Goal: Information Seeking & Learning: Learn about a topic

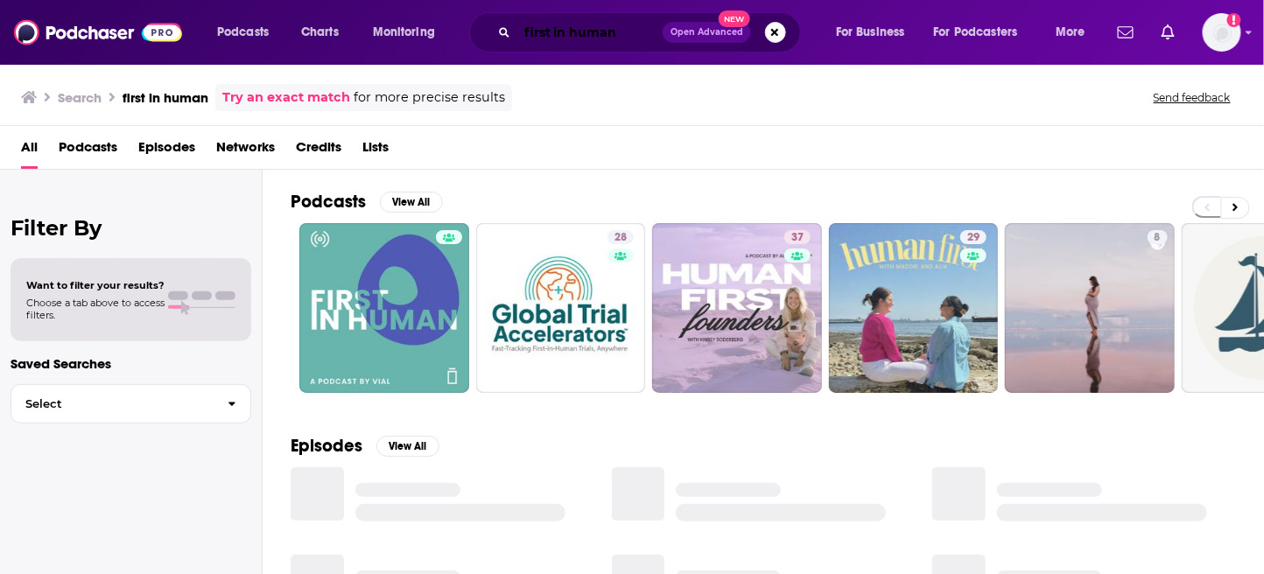
click at [640, 36] on input "first in human" at bounding box center [589, 32] width 145 height 28
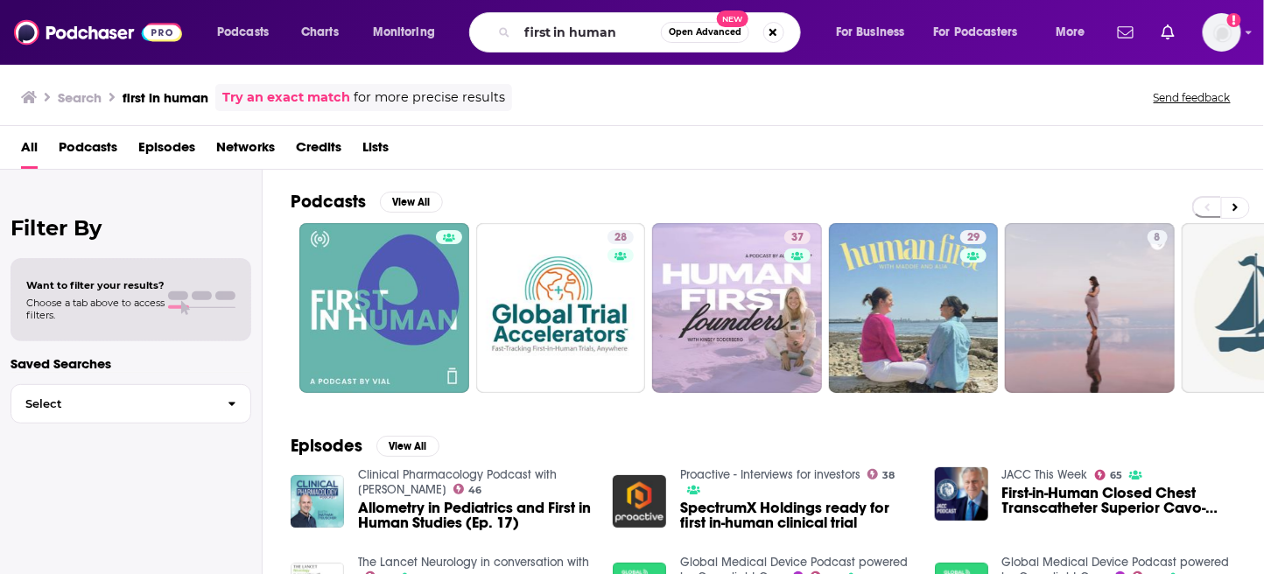
click at [782, 24] on span "Open Advanced New" at bounding box center [722, 32] width 123 height 21
click at [769, 33] on button "Search podcasts, credits, & more..." at bounding box center [773, 32] width 21 height 21
type input "base to base podcast"
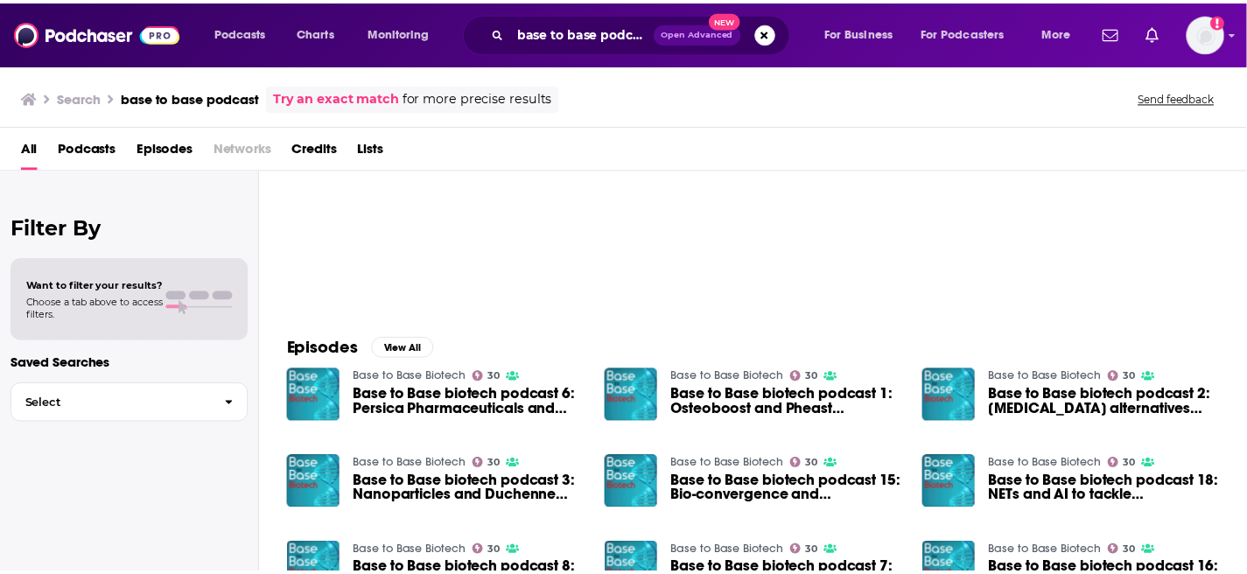
scroll to position [99, 0]
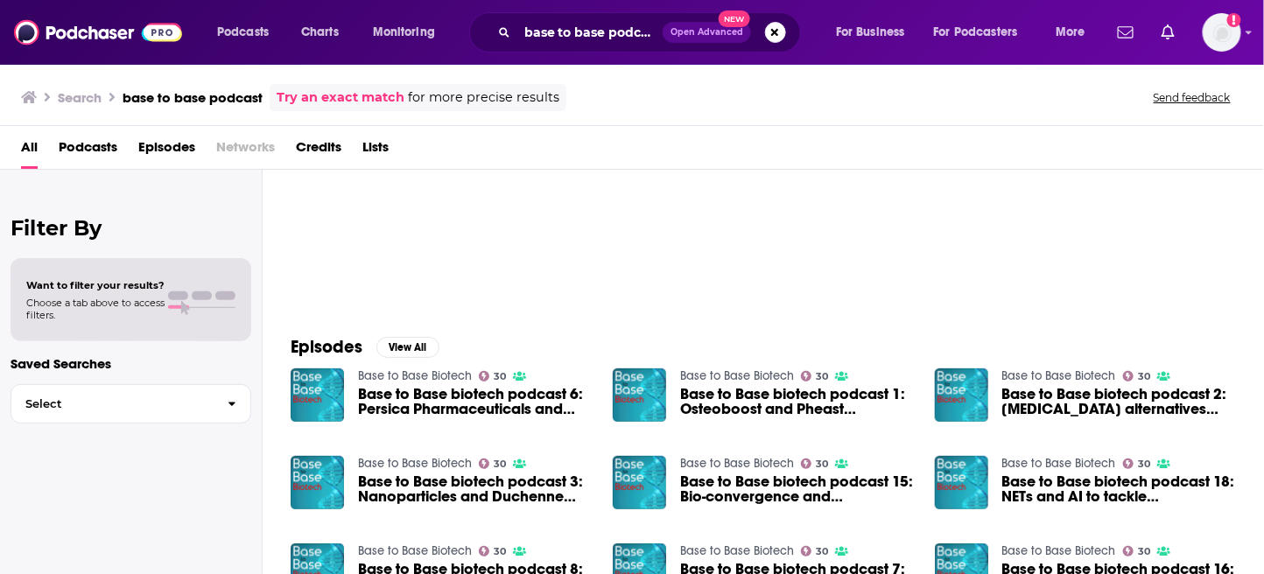
click at [411, 414] on span "Base to Base biotech podcast 6: Persica Pharmaceuticals and Caszyme" at bounding box center [475, 402] width 234 height 30
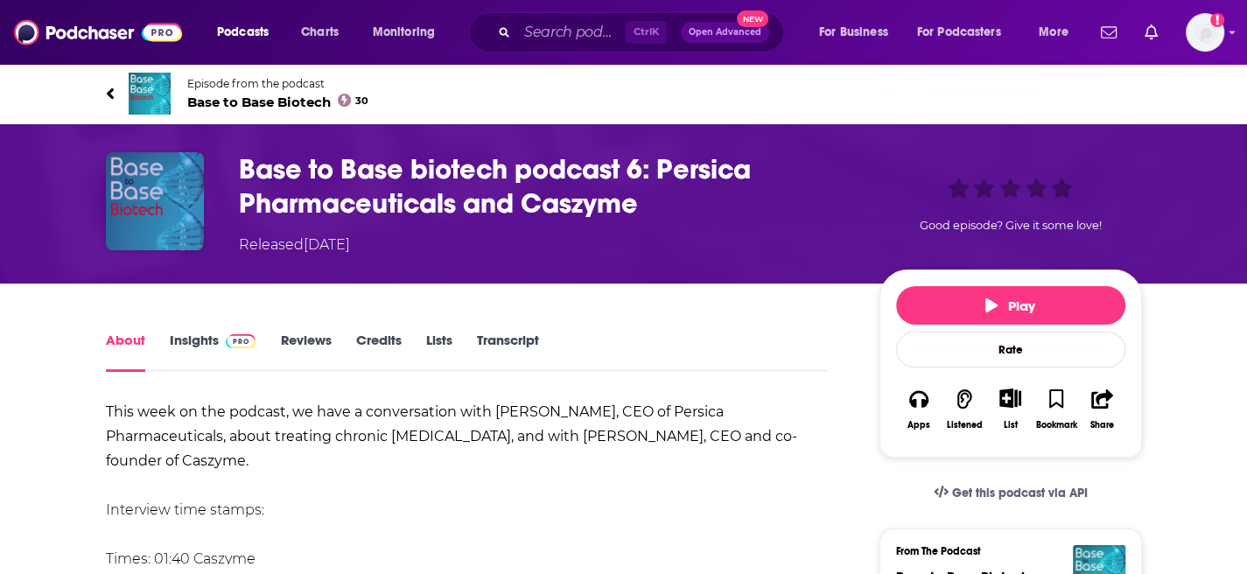
click at [157, 206] on img "Base to Base biotech podcast 6: Persica Pharmaceuticals and Caszyme" at bounding box center [155, 201] width 98 height 98
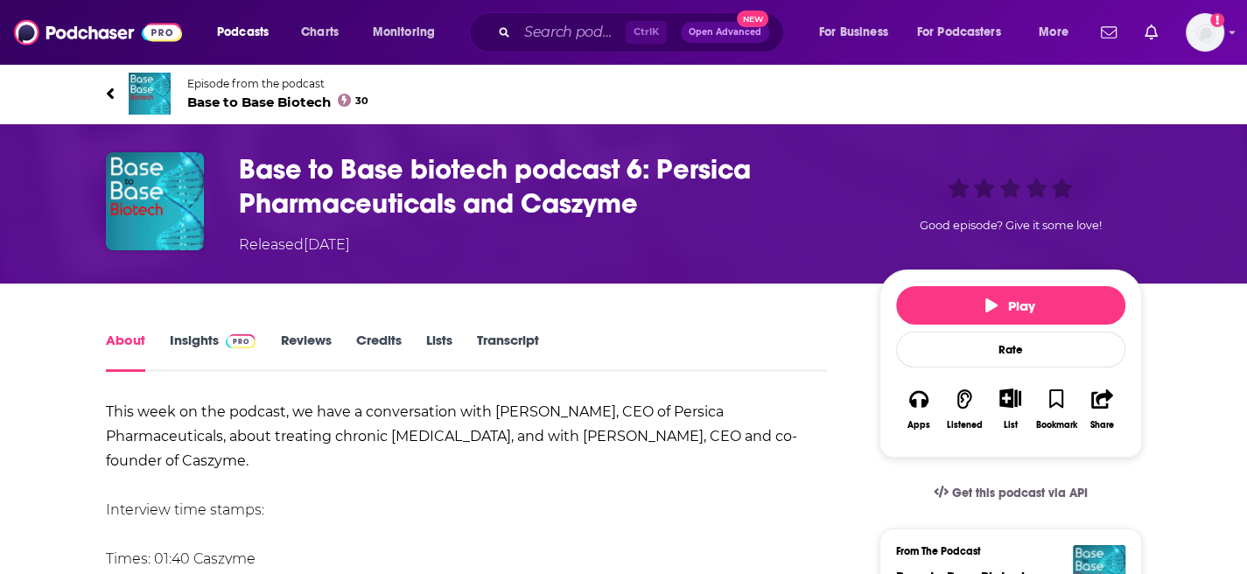
click at [191, 340] on link "Insights" at bounding box center [213, 352] width 87 height 40
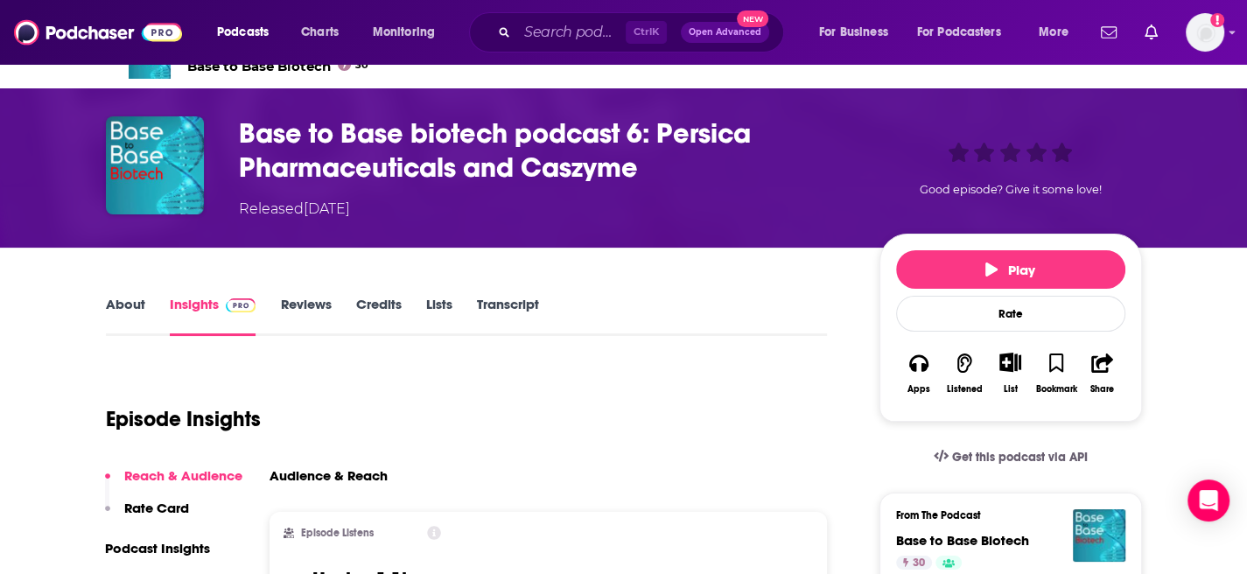
scroll to position [4, 0]
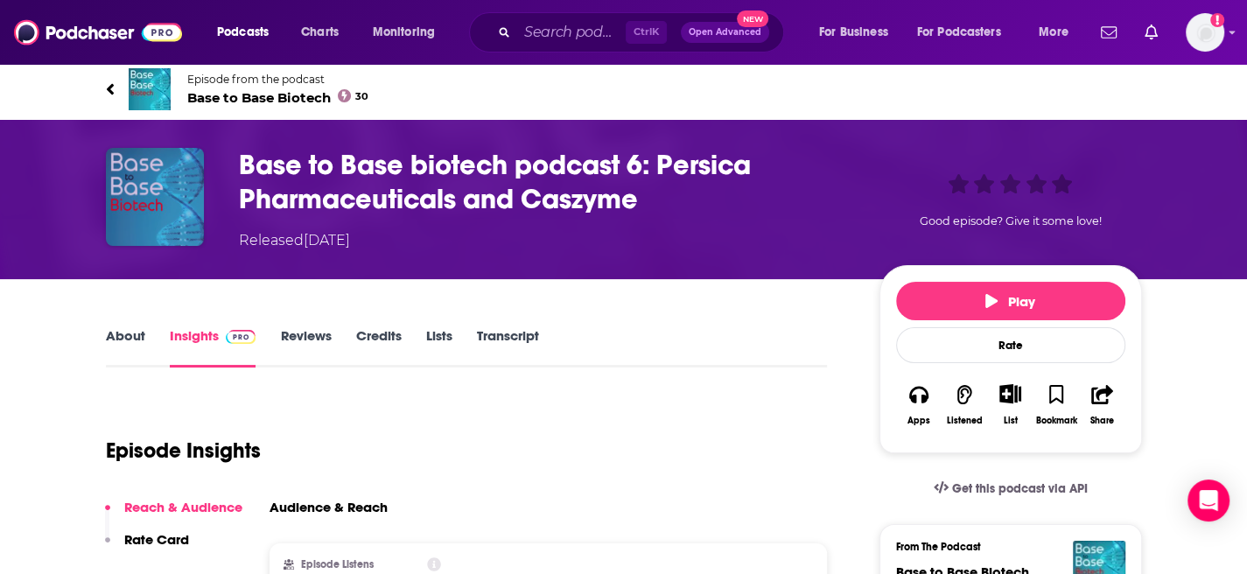
click at [151, 199] on img "Base to Base biotech podcast 6: Persica Pharmaceuticals and Caszyme" at bounding box center [155, 197] width 98 height 98
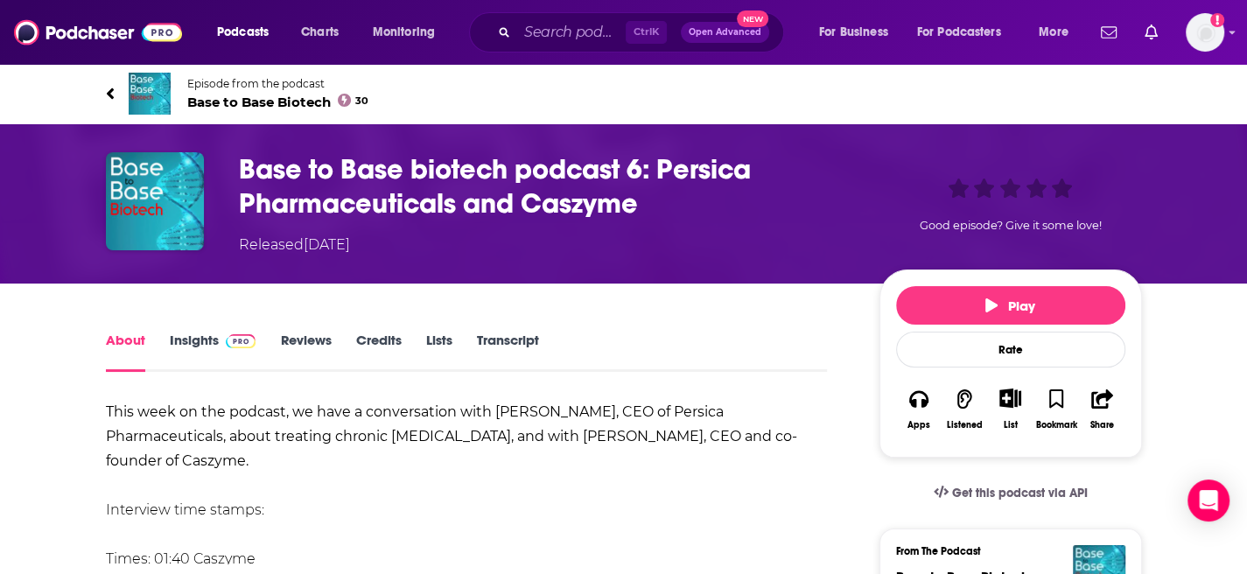
click at [219, 97] on span "Base to Base Biotech 30" at bounding box center [278, 102] width 182 height 17
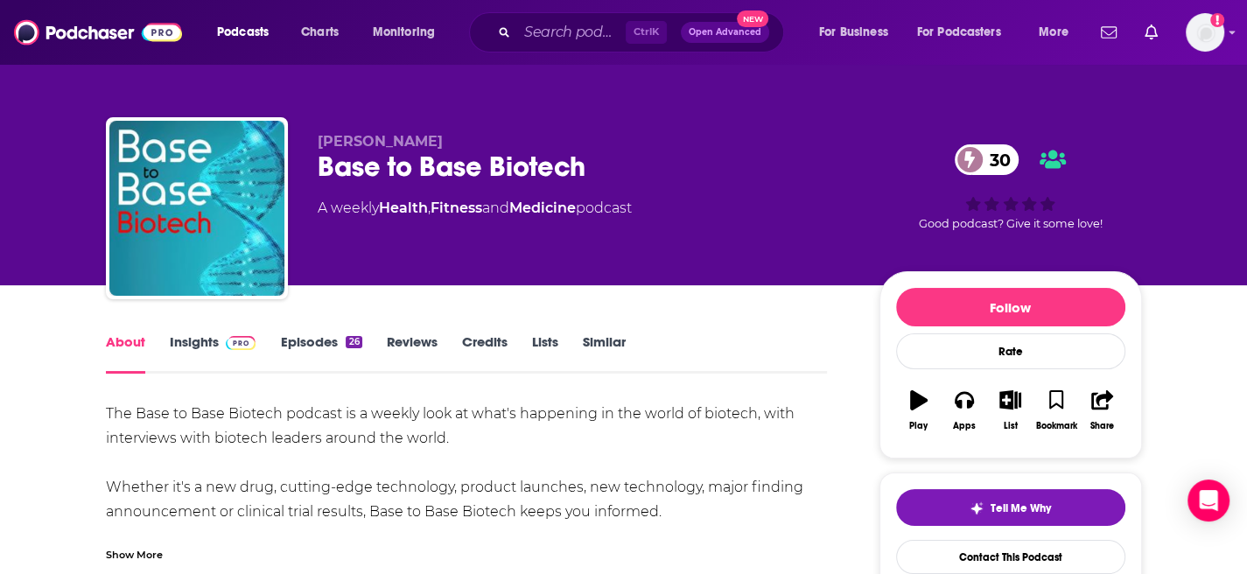
click at [230, 346] on img at bounding box center [241, 343] width 31 height 14
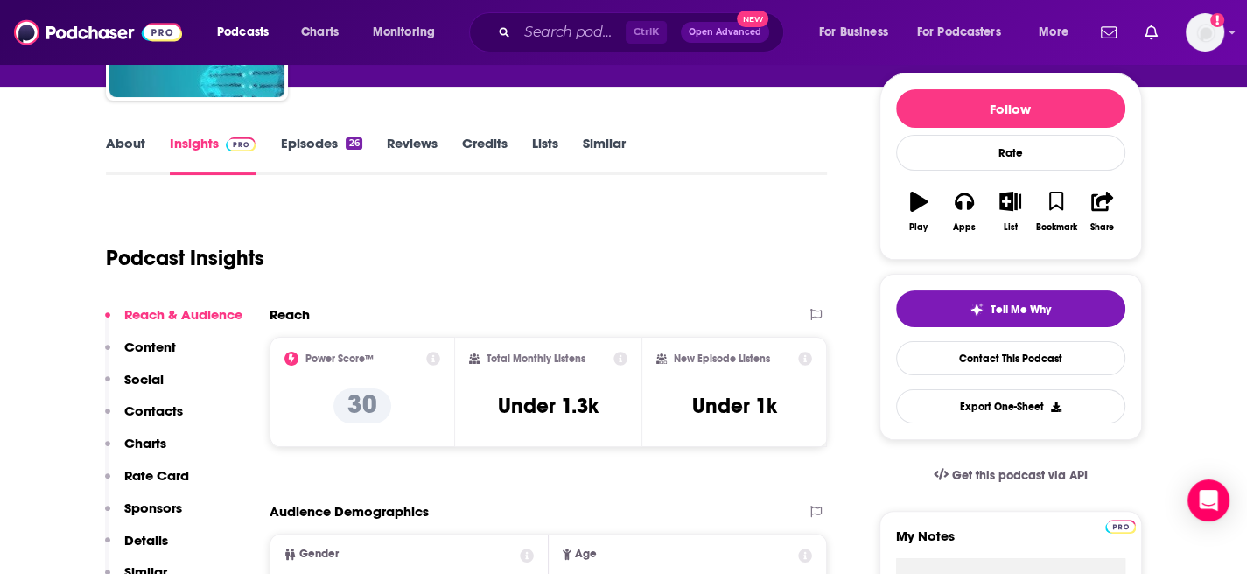
scroll to position [201, 0]
